Goal: Check status

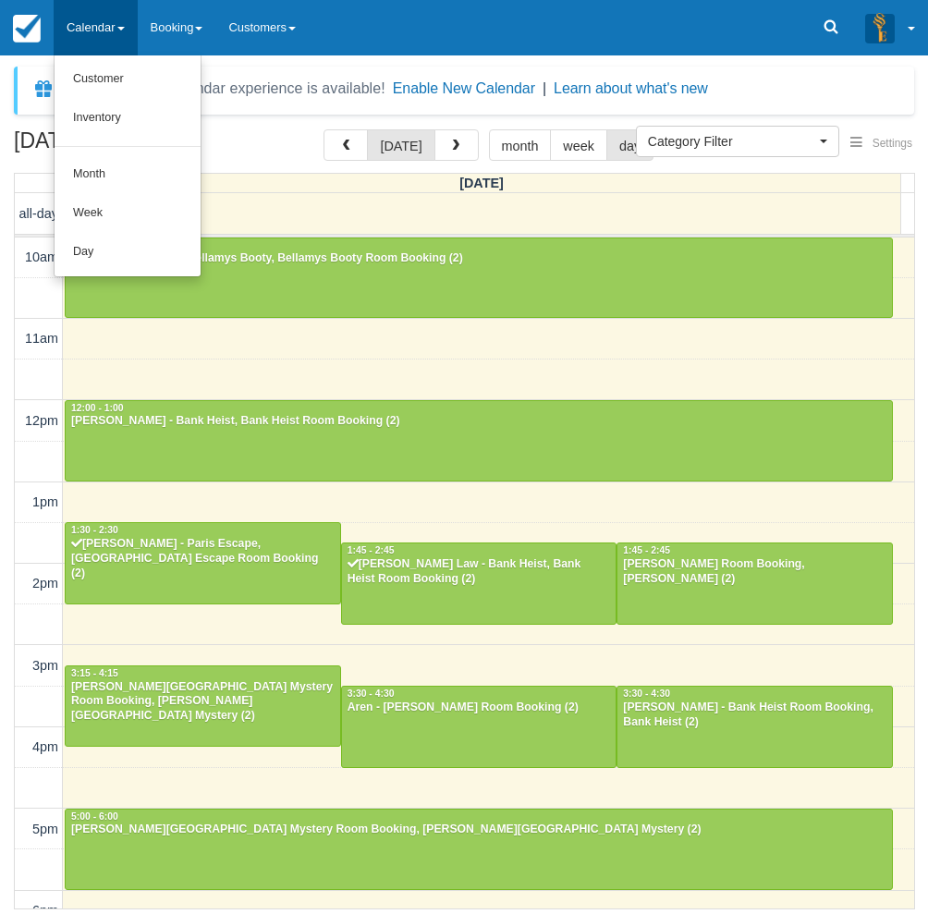
select select
click at [89, 254] on link "Day" at bounding box center [128, 252] width 146 height 39
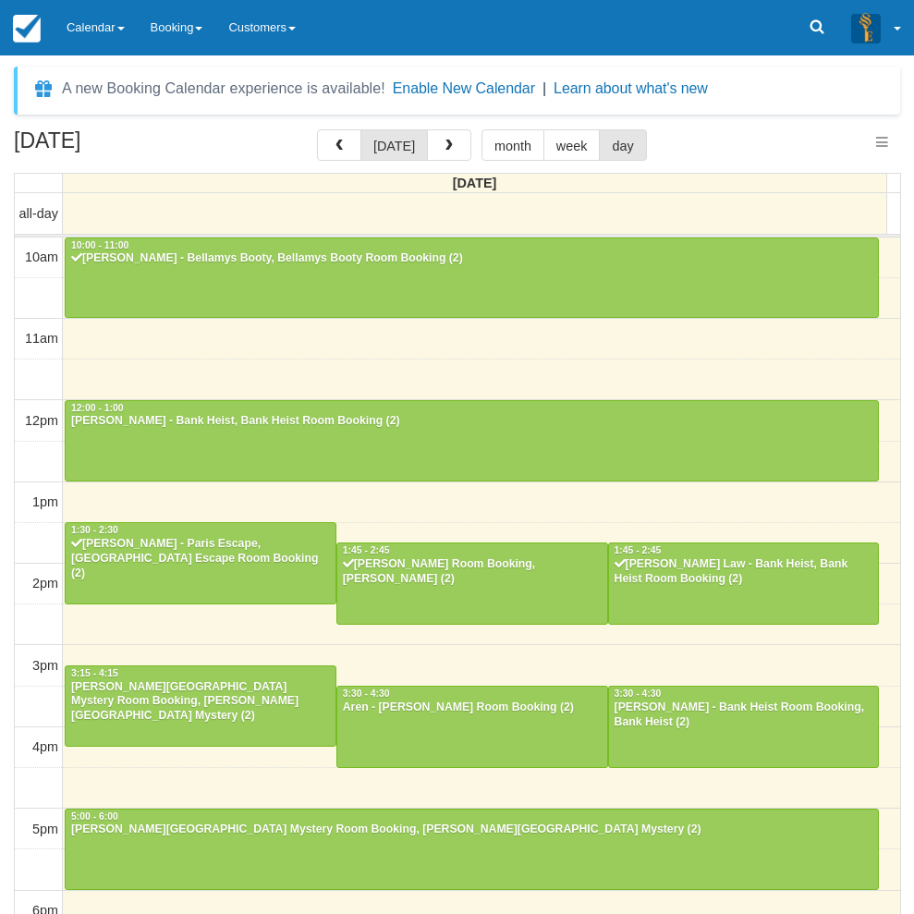
select select
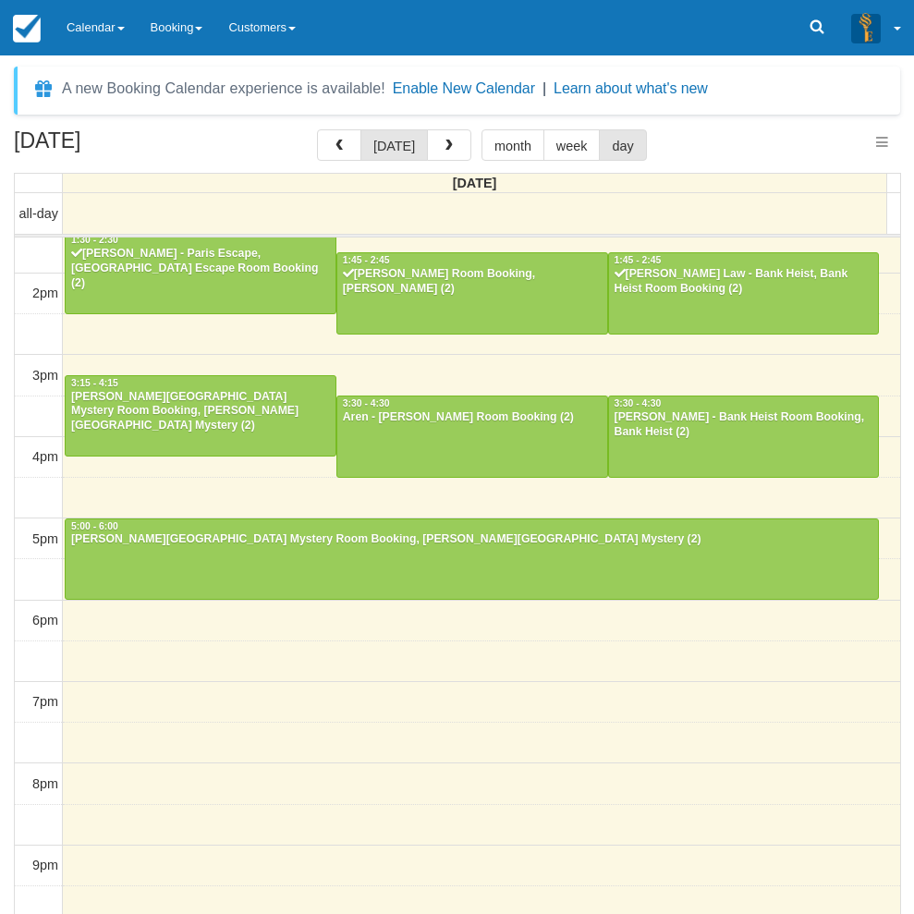
select select
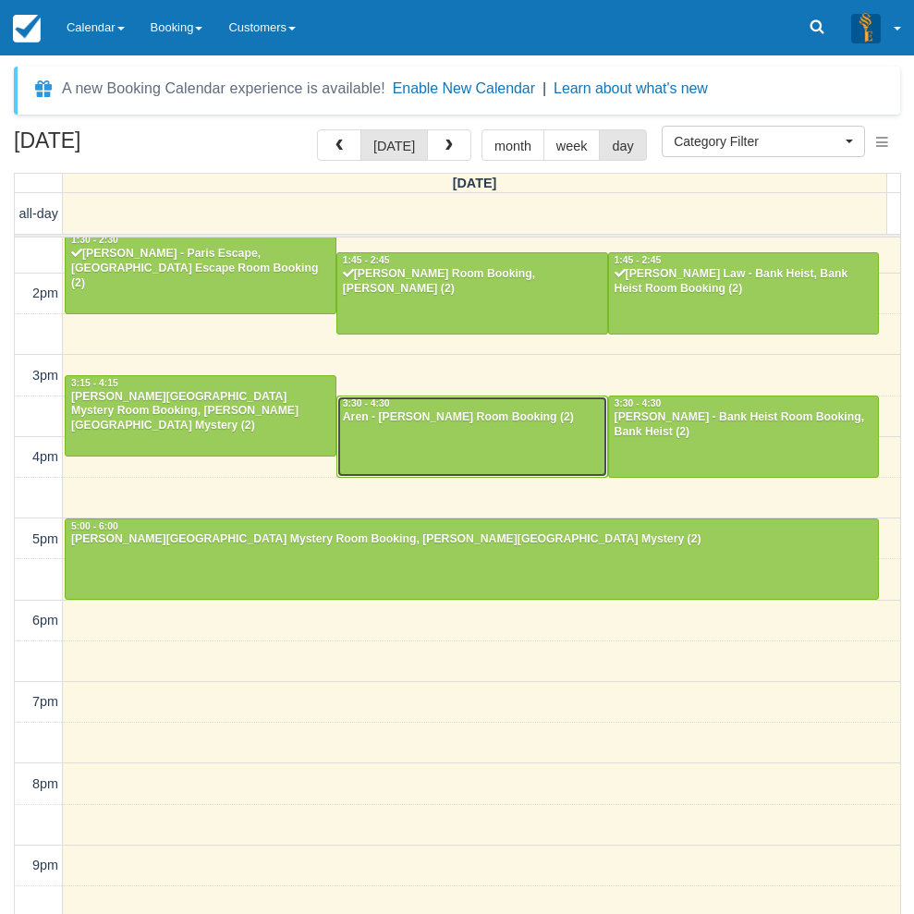
click at [428, 436] on div at bounding box center [472, 435] width 270 height 79
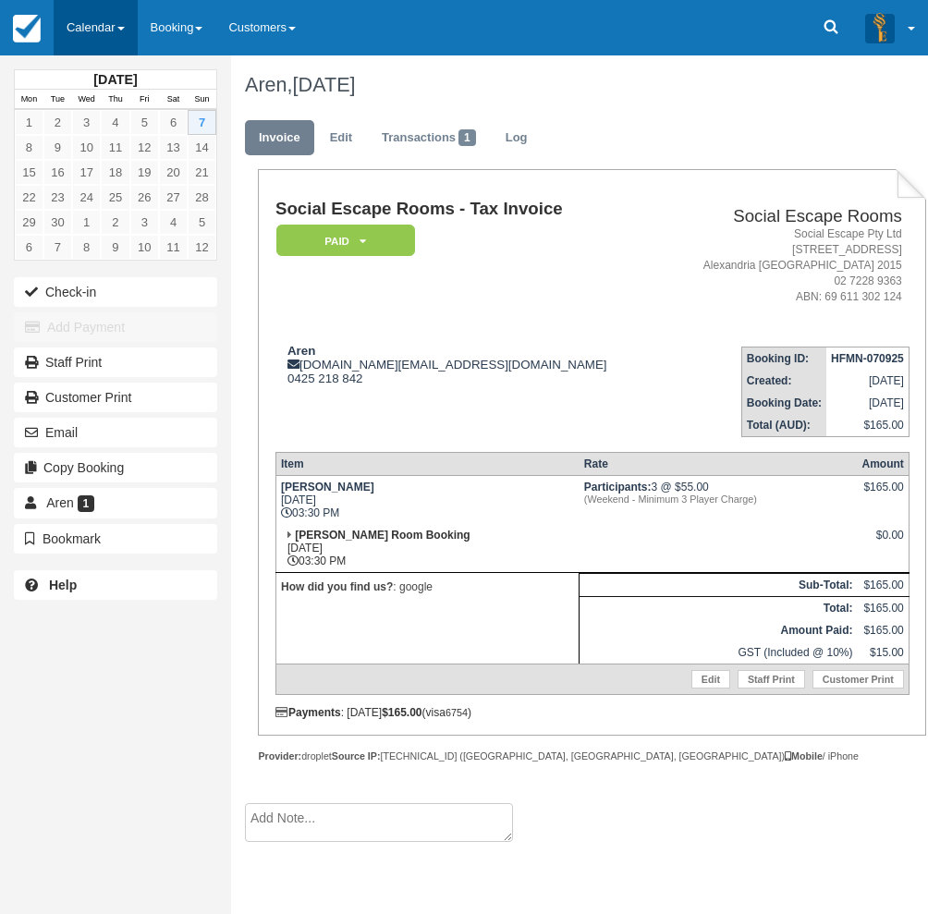
click at [113, 22] on link "Calendar" at bounding box center [96, 27] width 84 height 55
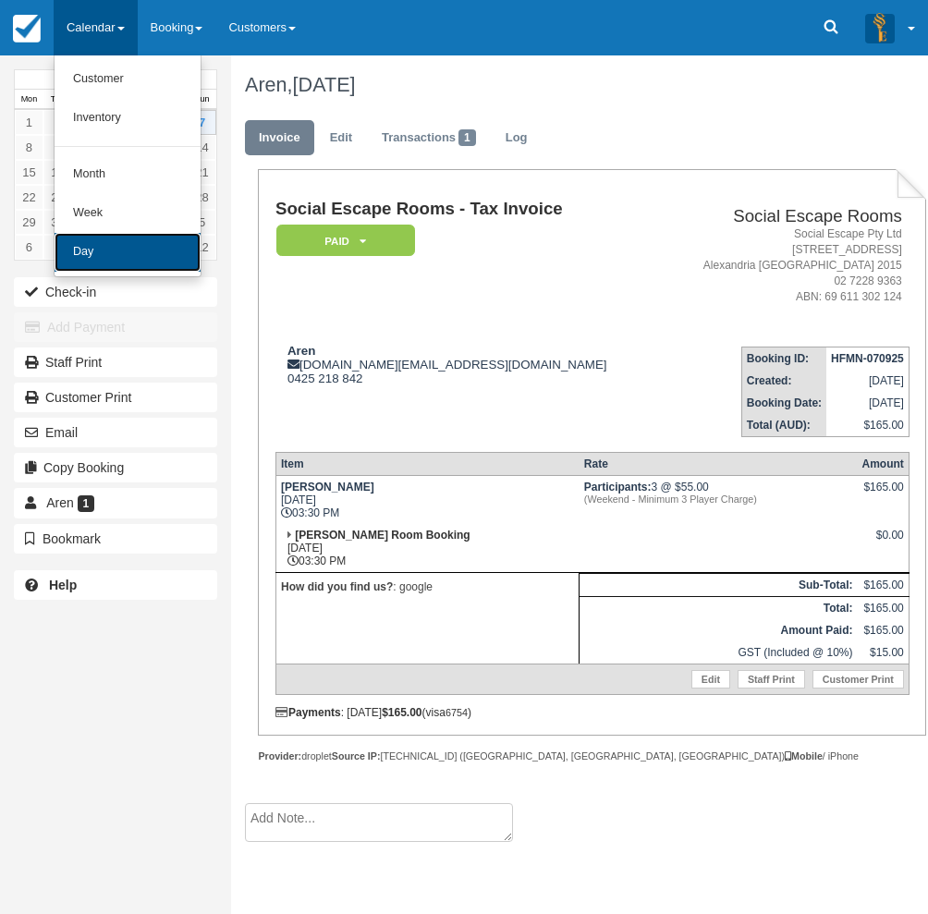
click at [96, 250] on link "Day" at bounding box center [128, 252] width 146 height 39
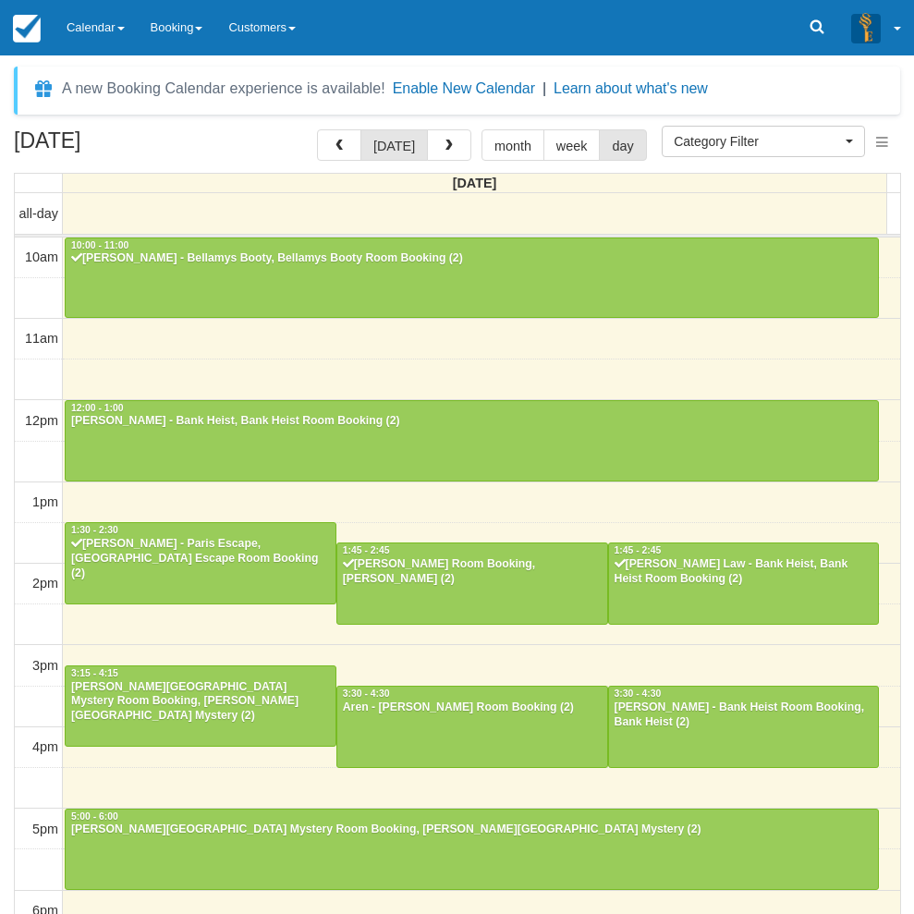
select select
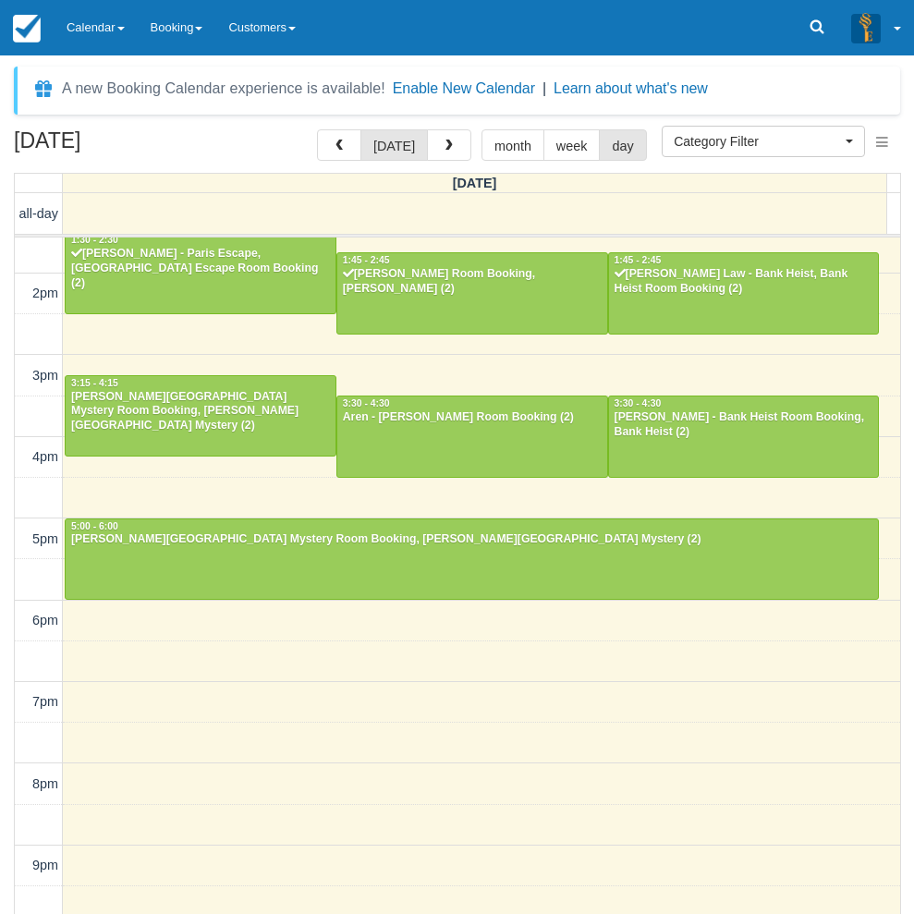
click at [6, 708] on div "September 7, 2025 today month week day Sunday all-day 10am 11am 12pm 1pm 2pm 3p…" at bounding box center [457, 548] width 914 height 839
click at [7, 630] on div "September 7, 2025 today month week day Sunday all-day 10am 11am 12pm 1pm 2pm 3p…" at bounding box center [457, 548] width 914 height 839
click at [405, 305] on div at bounding box center [472, 292] width 270 height 79
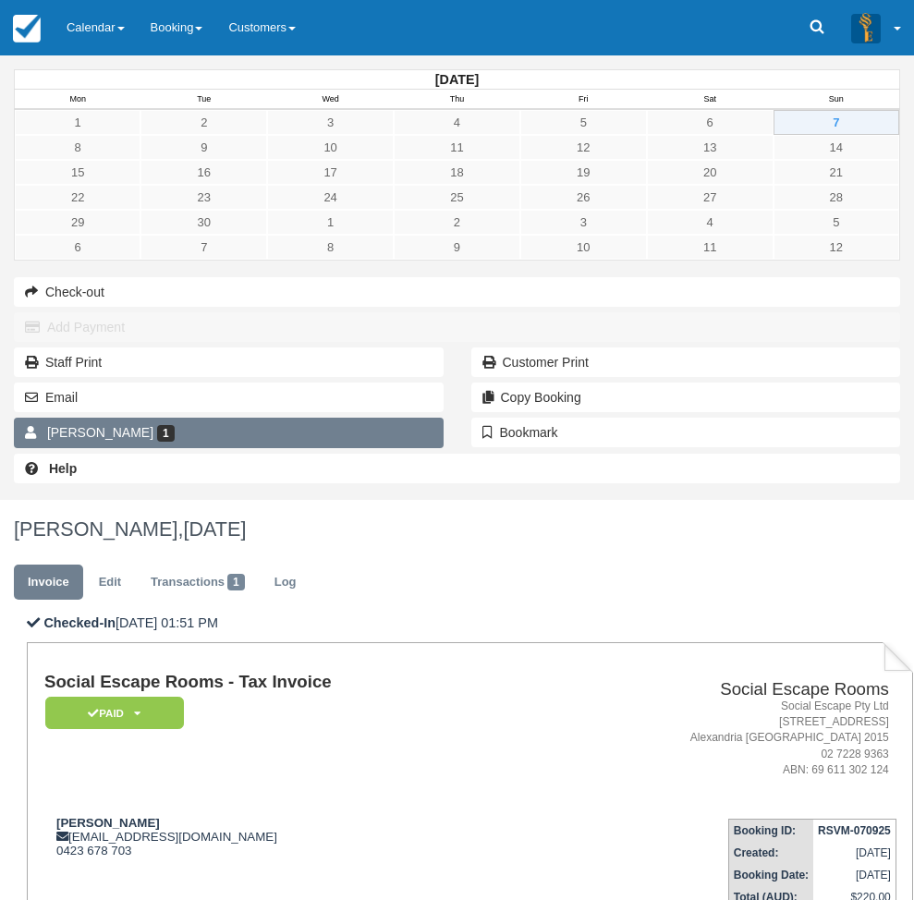
click at [106, 440] on span "Brianna Edwards" at bounding box center [100, 432] width 106 height 15
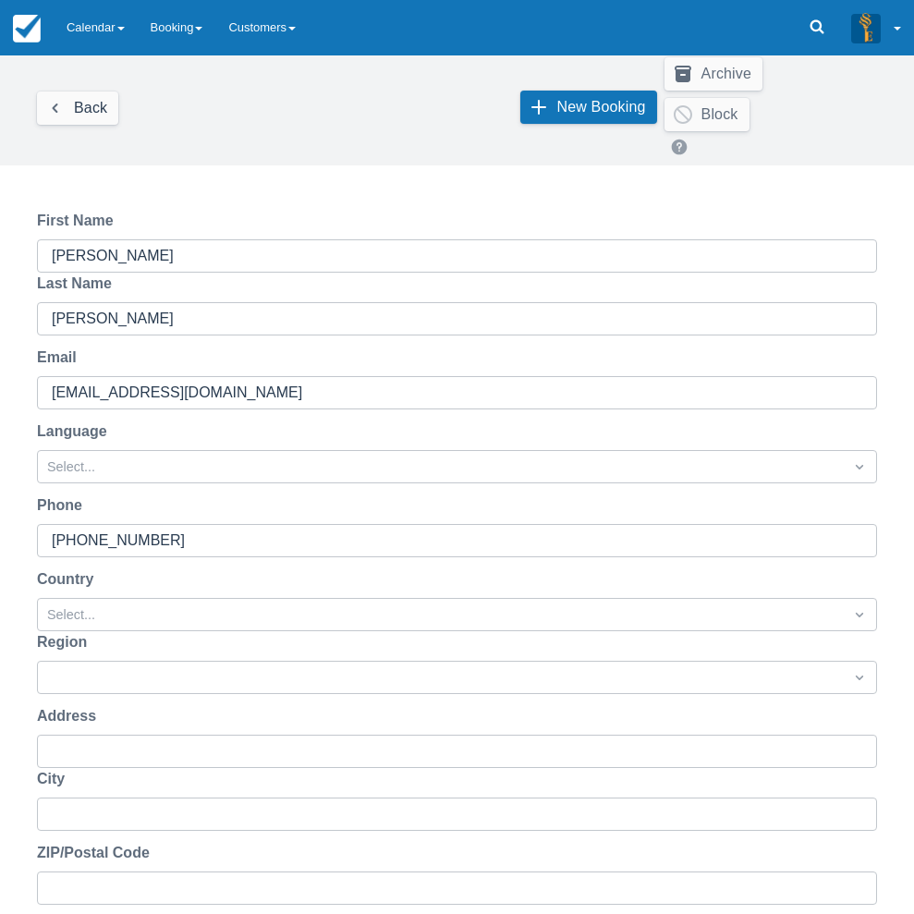
scroll to position [186, 0]
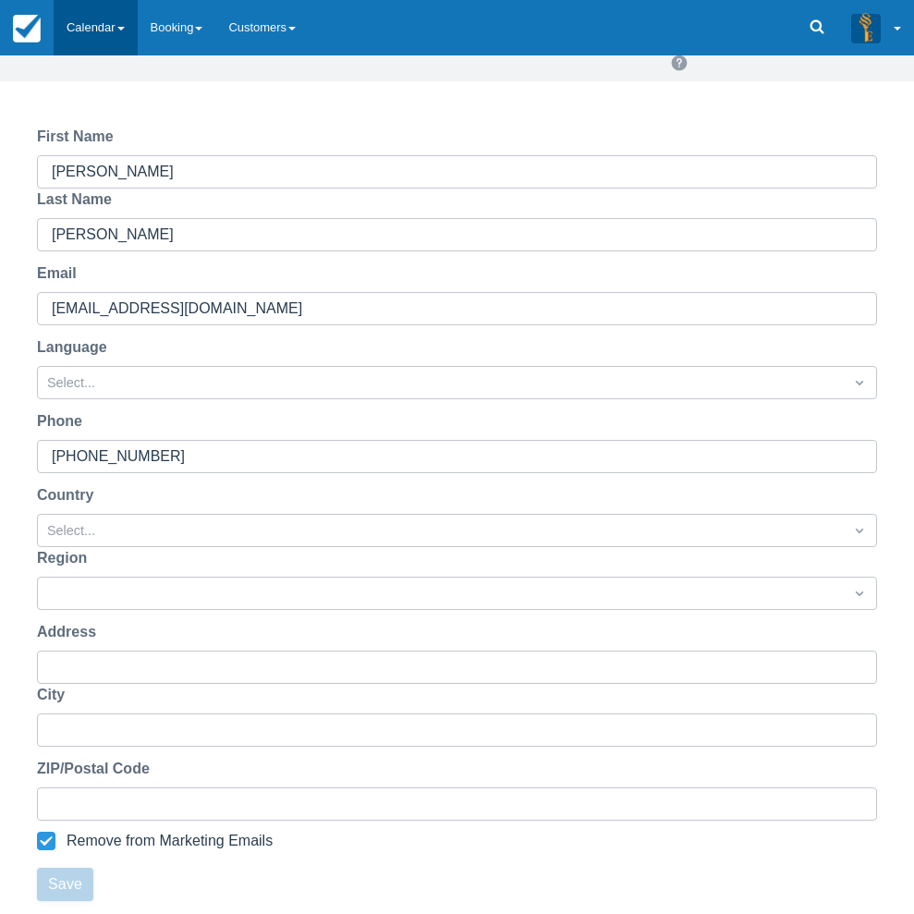
click at [93, 25] on link "Calendar" at bounding box center [96, 27] width 84 height 55
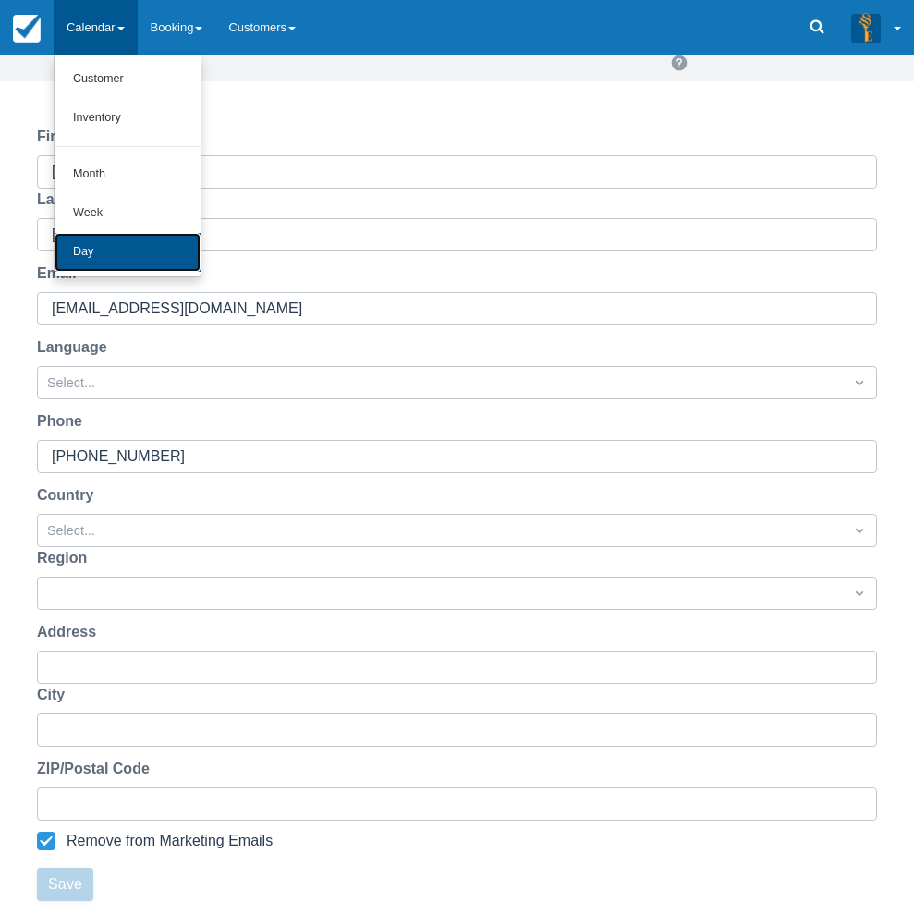
click at [141, 253] on link "Day" at bounding box center [128, 252] width 146 height 39
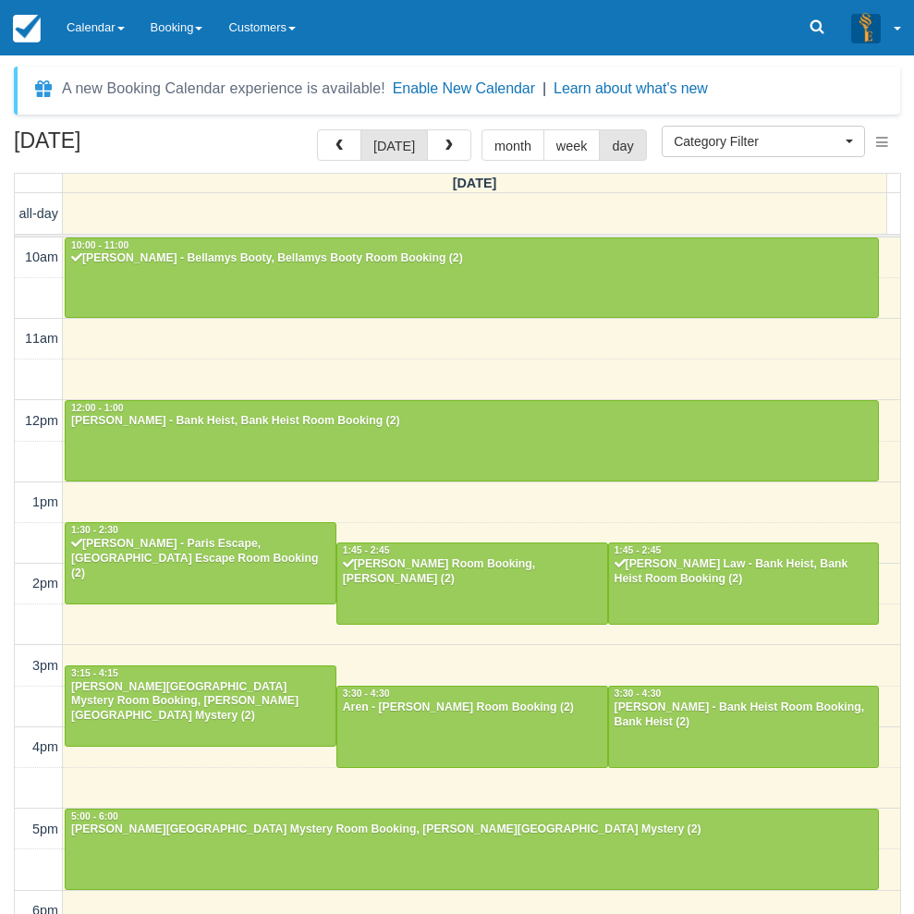
select select
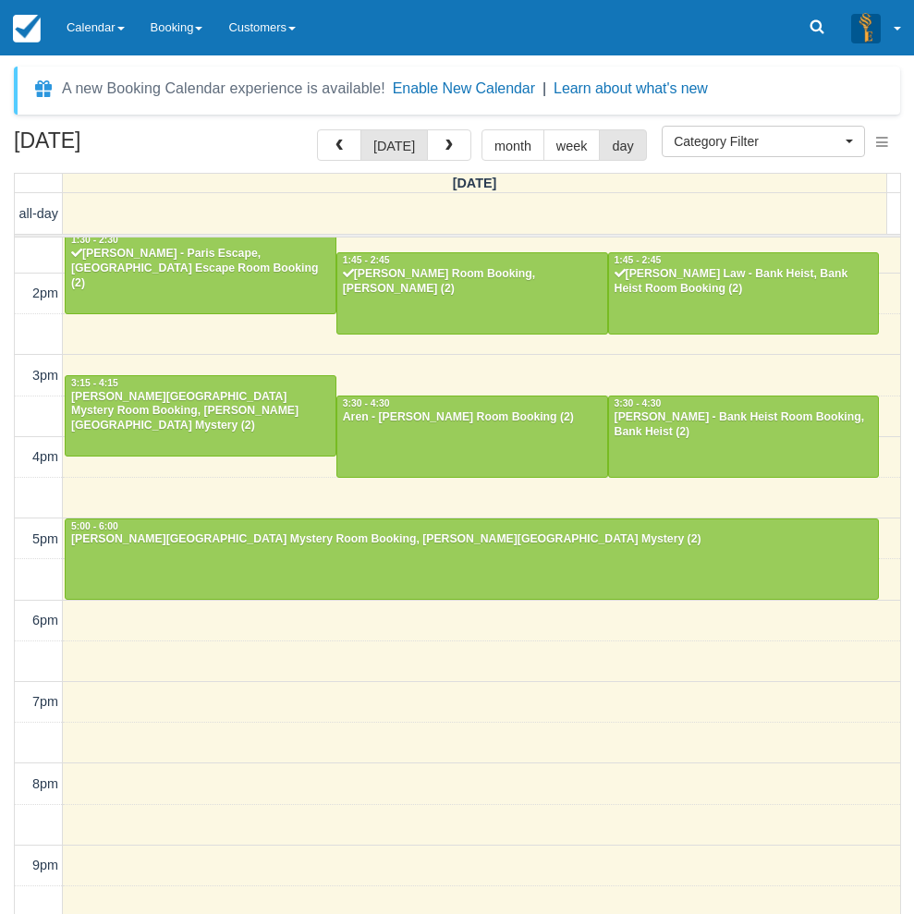
click at [5, 687] on div "[DATE] [DATE] month week day [DATE] all-day 10am 11am 12pm 1pm 2pm 3pm 4pm 5pm …" at bounding box center [457, 548] width 914 height 839
click at [7, 224] on div "September 7, 2025 today month week day Sunday all-day 10am 11am 12pm 1pm 2pm 3p…" at bounding box center [457, 548] width 914 height 839
click at [480, 441] on div at bounding box center [472, 435] width 270 height 79
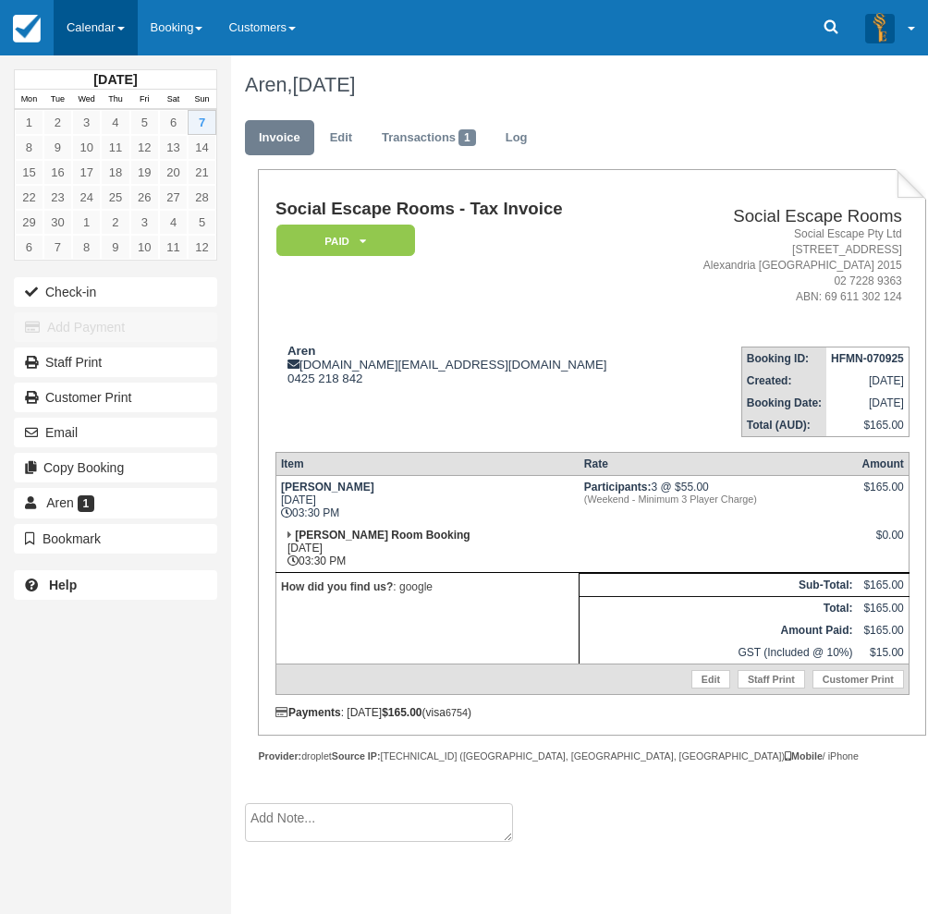
click at [80, 29] on link "Calendar" at bounding box center [96, 27] width 84 height 55
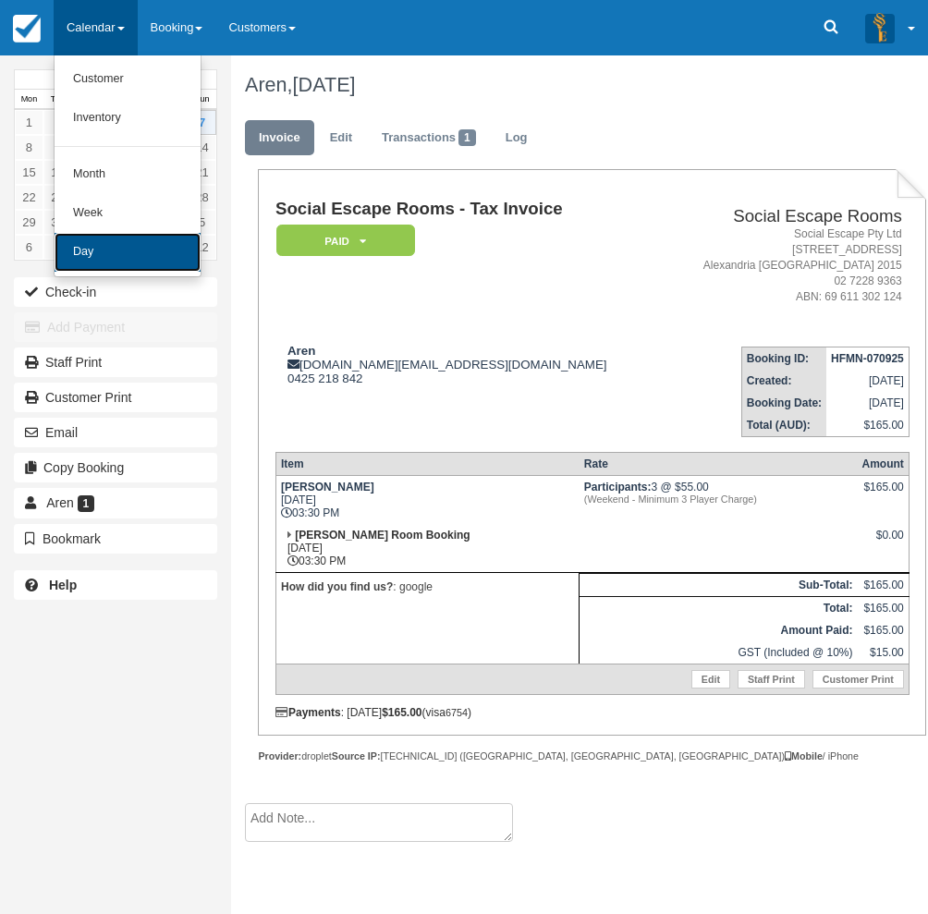
click at [98, 244] on link "Day" at bounding box center [128, 252] width 146 height 39
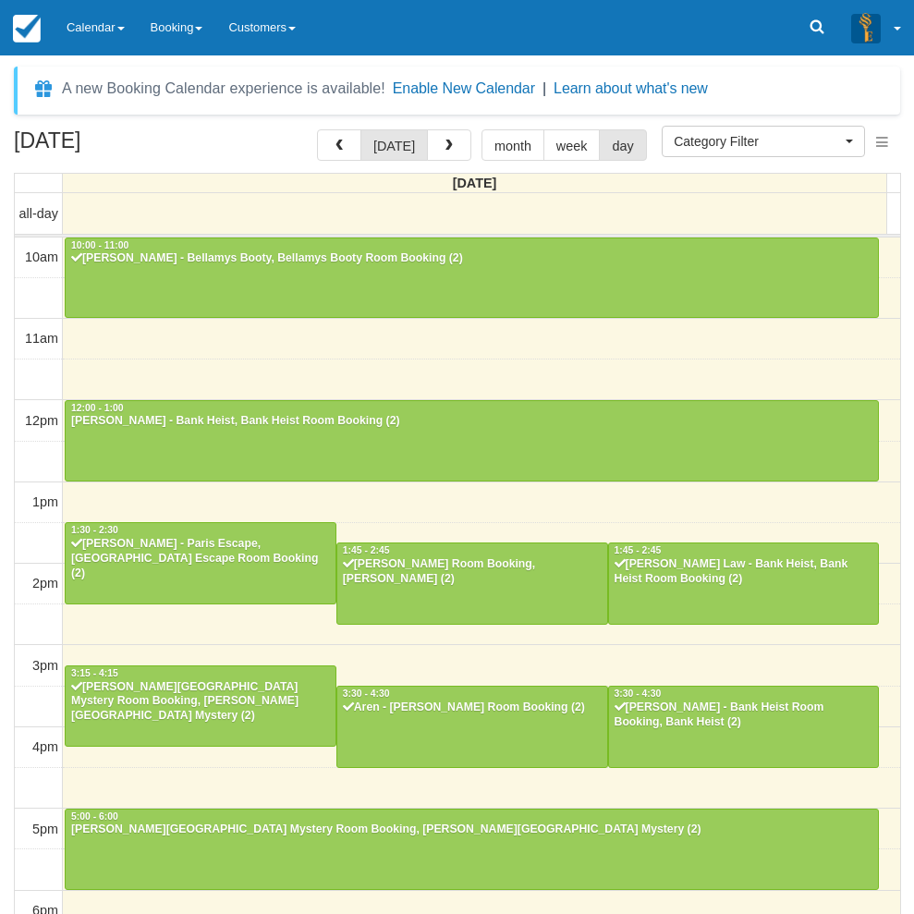
select select
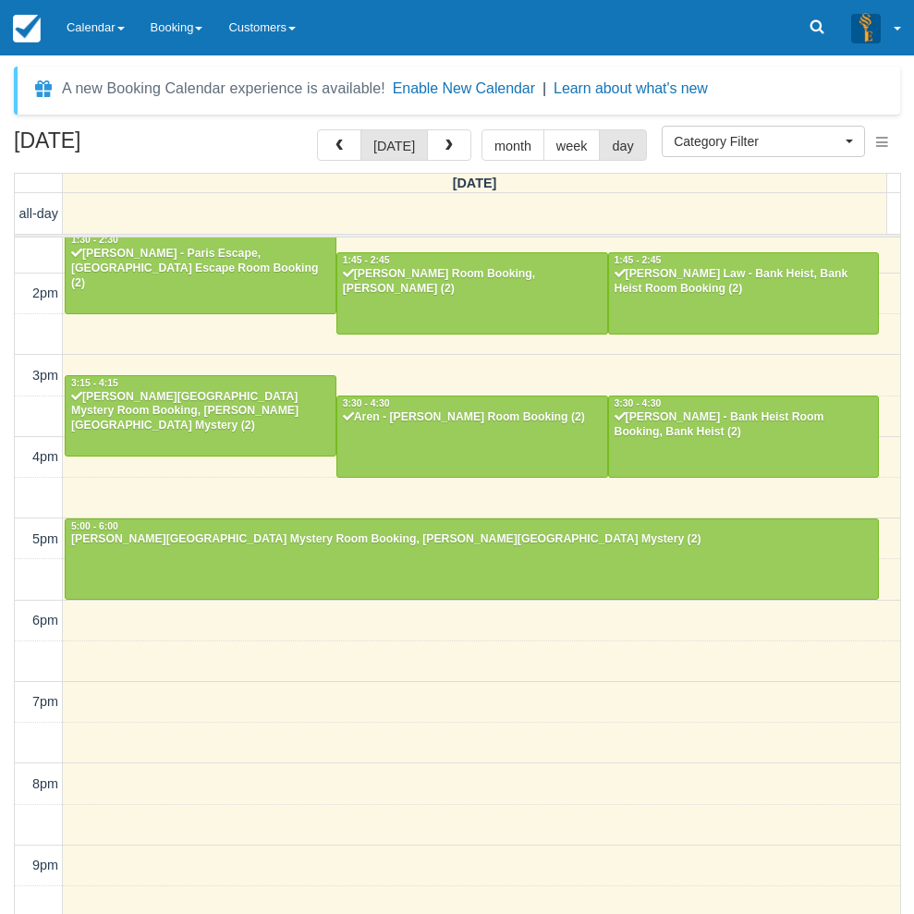
click at [8, 646] on div "[DATE] [DATE] month week day [DATE] all-day 10am 11am 12pm 1pm 2pm 3pm 4pm 5pm …" at bounding box center [457, 548] width 914 height 839
